Goal: Task Accomplishment & Management: Manage account settings

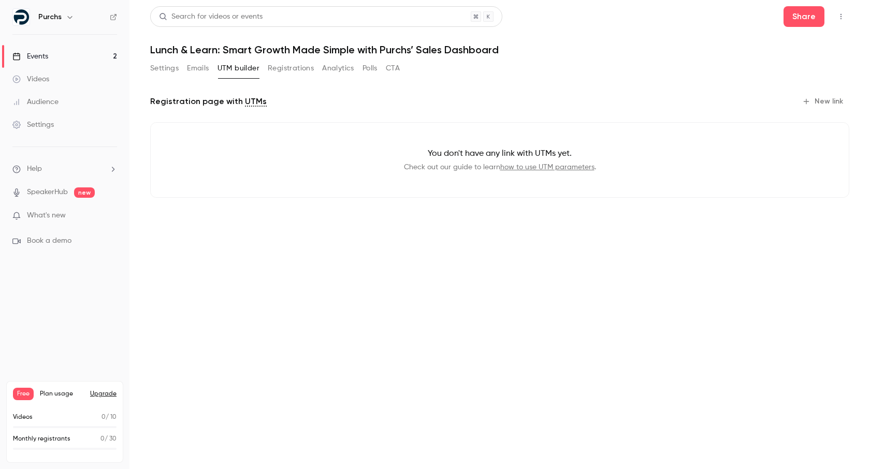
click at [70, 49] on link "Events 2" at bounding box center [64, 56] width 129 height 23
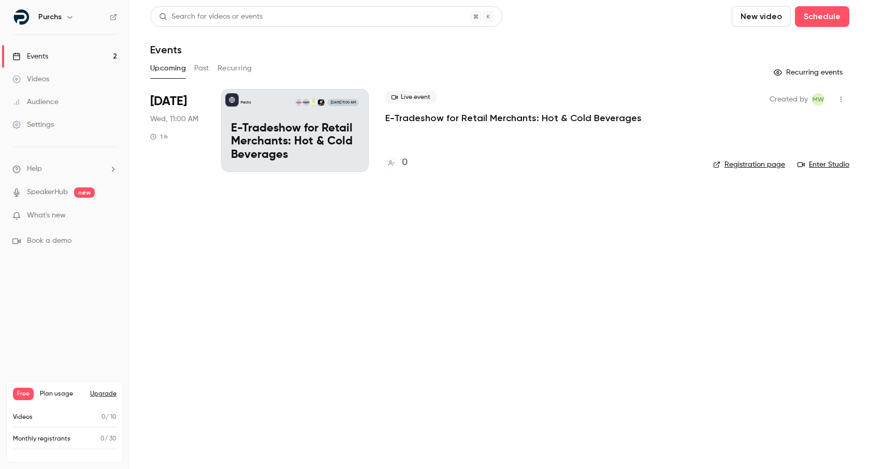
click at [351, 144] on p "E-Tradeshow for Retail Merchants: Hot & Cold Beverages" at bounding box center [295, 142] width 128 height 40
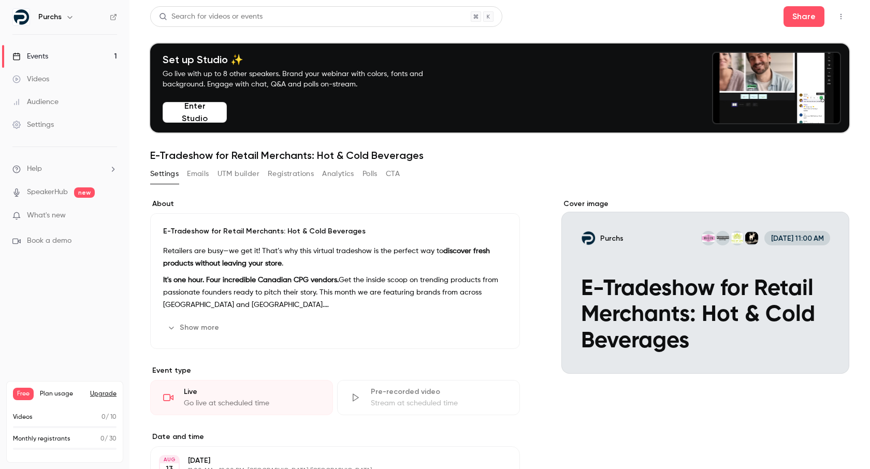
click at [206, 178] on button "Emails" at bounding box center [198, 174] width 22 height 17
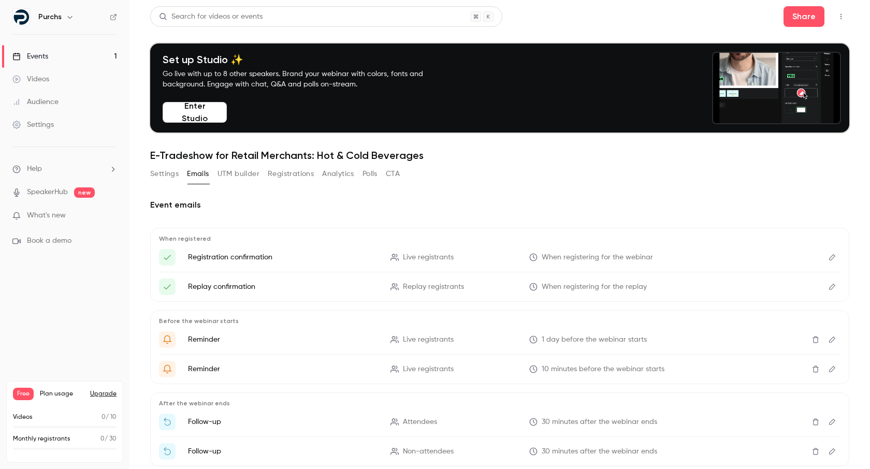
drag, startPoint x: 162, startPoint y: 172, endPoint x: 177, endPoint y: 173, distance: 15.6
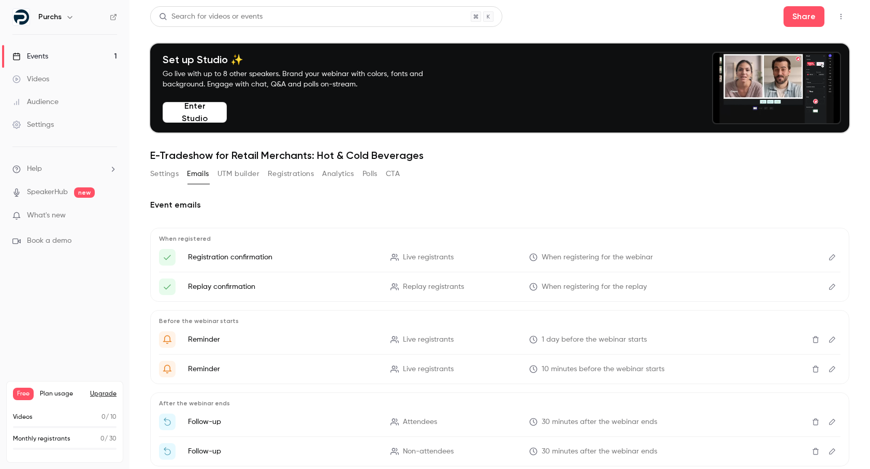
click at [162, 172] on button "Settings" at bounding box center [164, 174] width 28 height 17
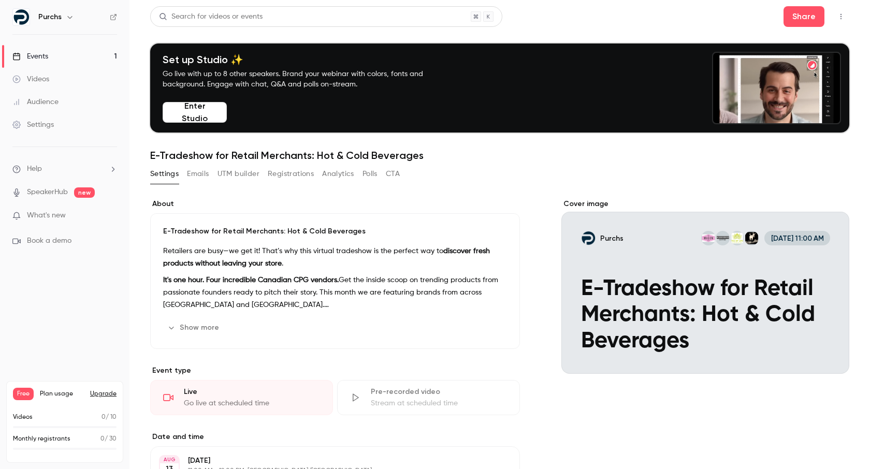
click at [66, 17] on icon "button" at bounding box center [70, 17] width 8 height 8
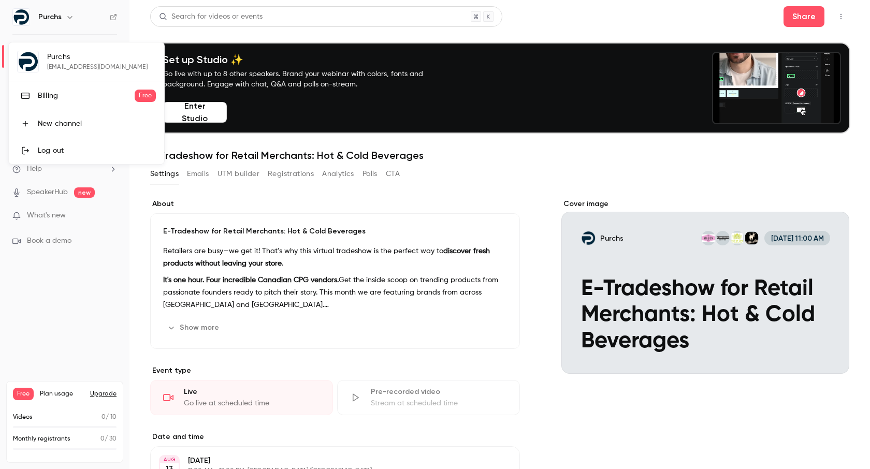
click at [67, 17] on div at bounding box center [435, 234] width 870 height 469
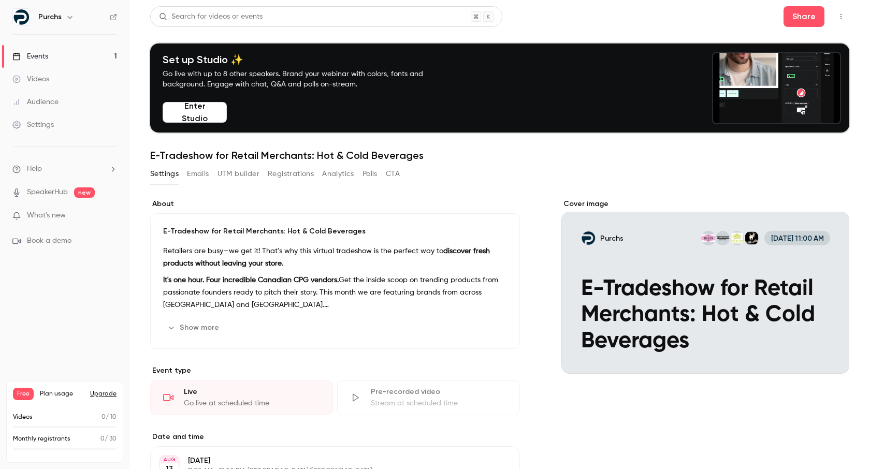
click at [839, 12] on button "button" at bounding box center [841, 16] width 17 height 17
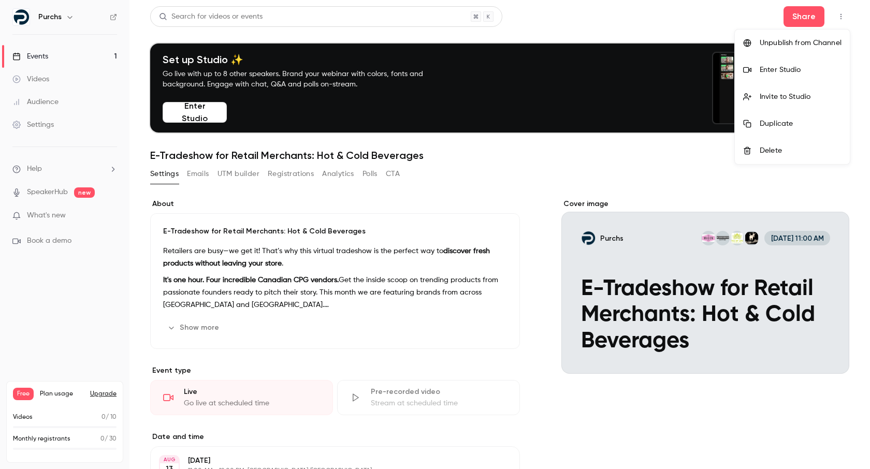
click at [814, 76] on li "Enter Studio" at bounding box center [792, 69] width 115 height 27
